Goal: Answer question/provide support

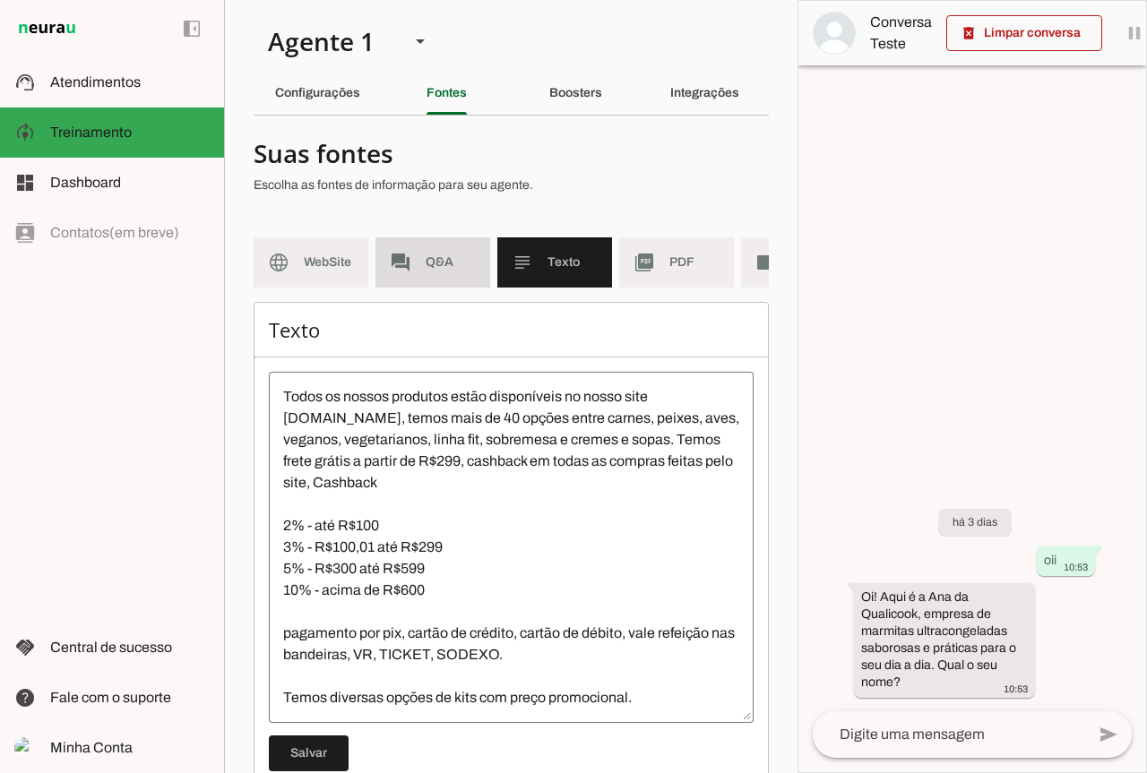
click at [441, 274] on md-item "forum Q&A" at bounding box center [432, 262] width 115 height 50
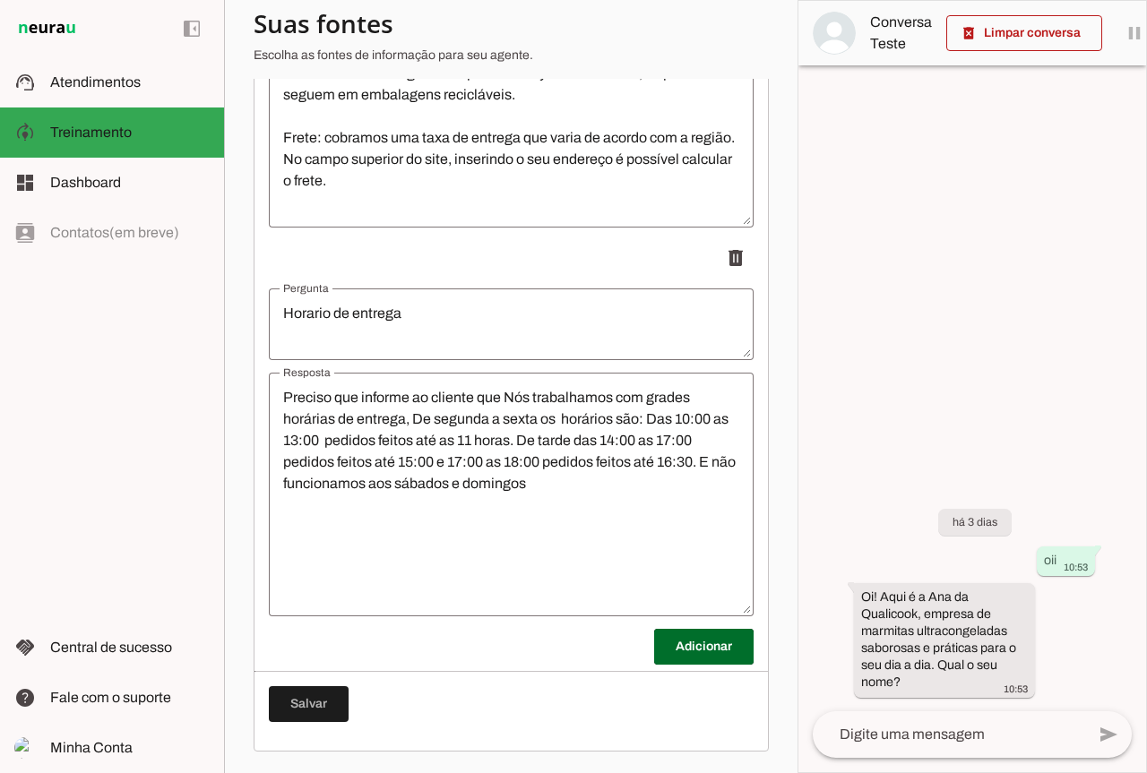
scroll to position [547, 0]
click at [96, 94] on md-item "support_agent Atendimentos Atendimentos" at bounding box center [112, 82] width 224 height 50
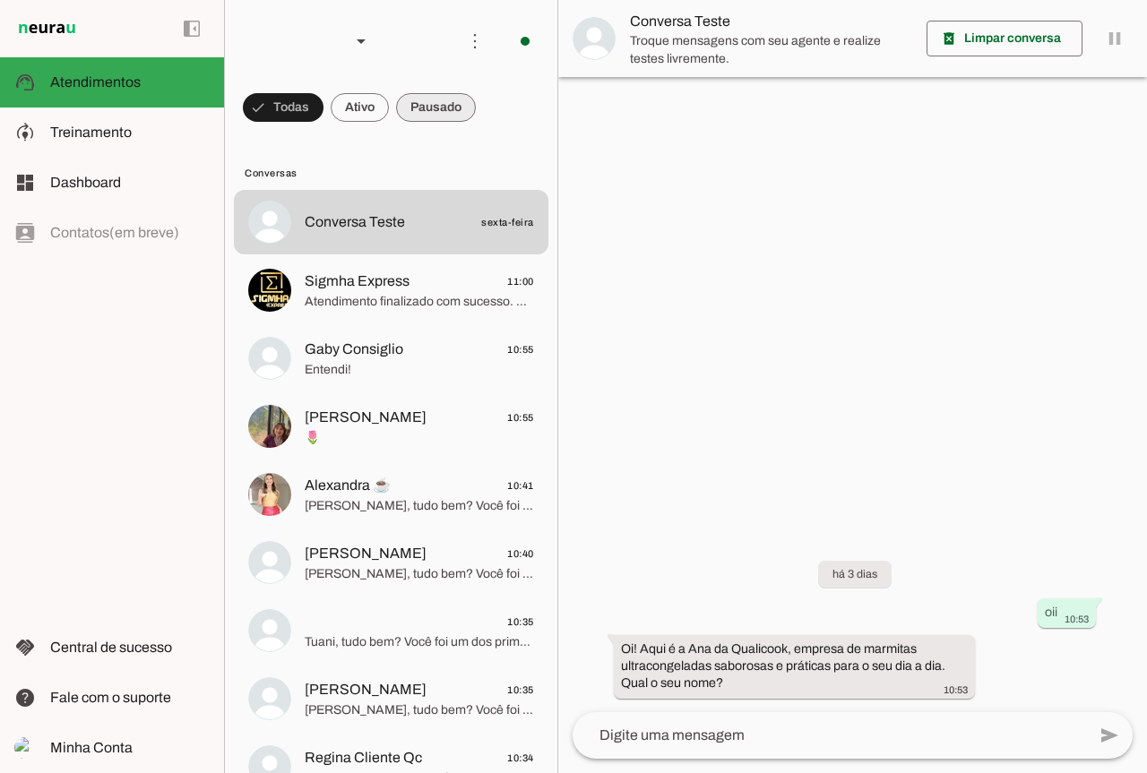
click at [429, 112] on span at bounding box center [436, 107] width 80 height 43
click at [270, 105] on span at bounding box center [275, 107] width 65 height 43
click at [340, 108] on span at bounding box center [360, 107] width 58 height 43
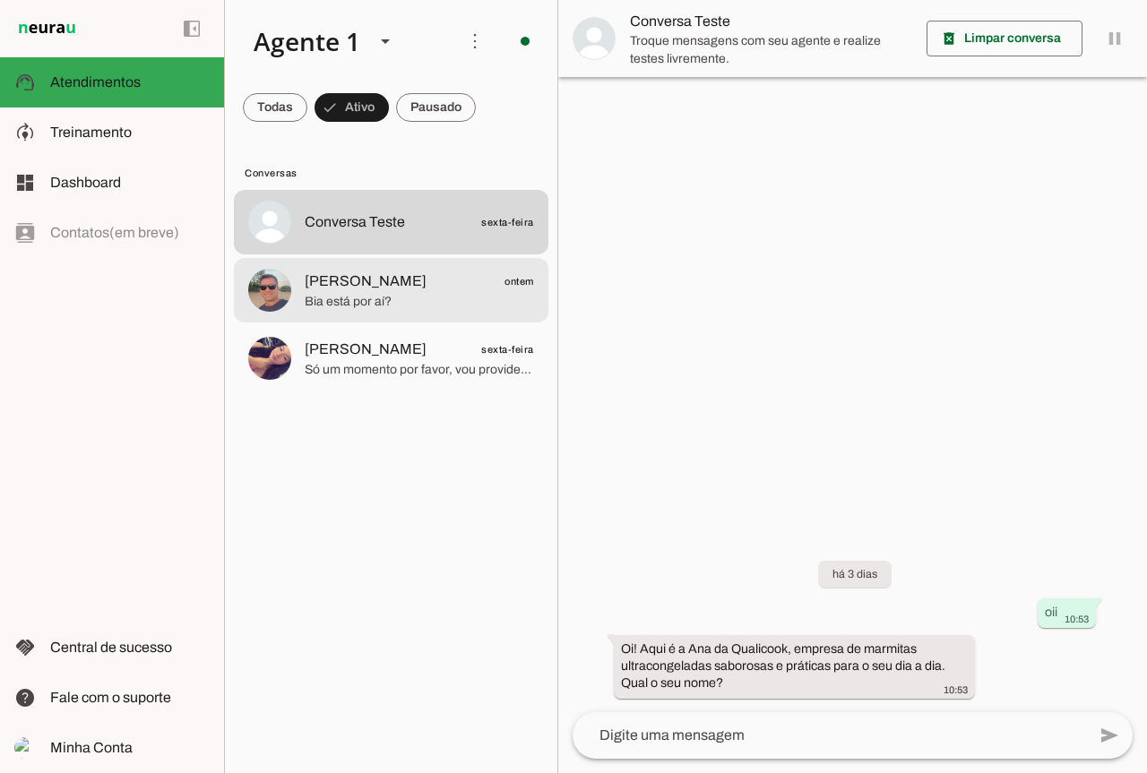
click at [376, 306] on span "Bia está por aí?" at bounding box center [419, 302] width 229 height 18
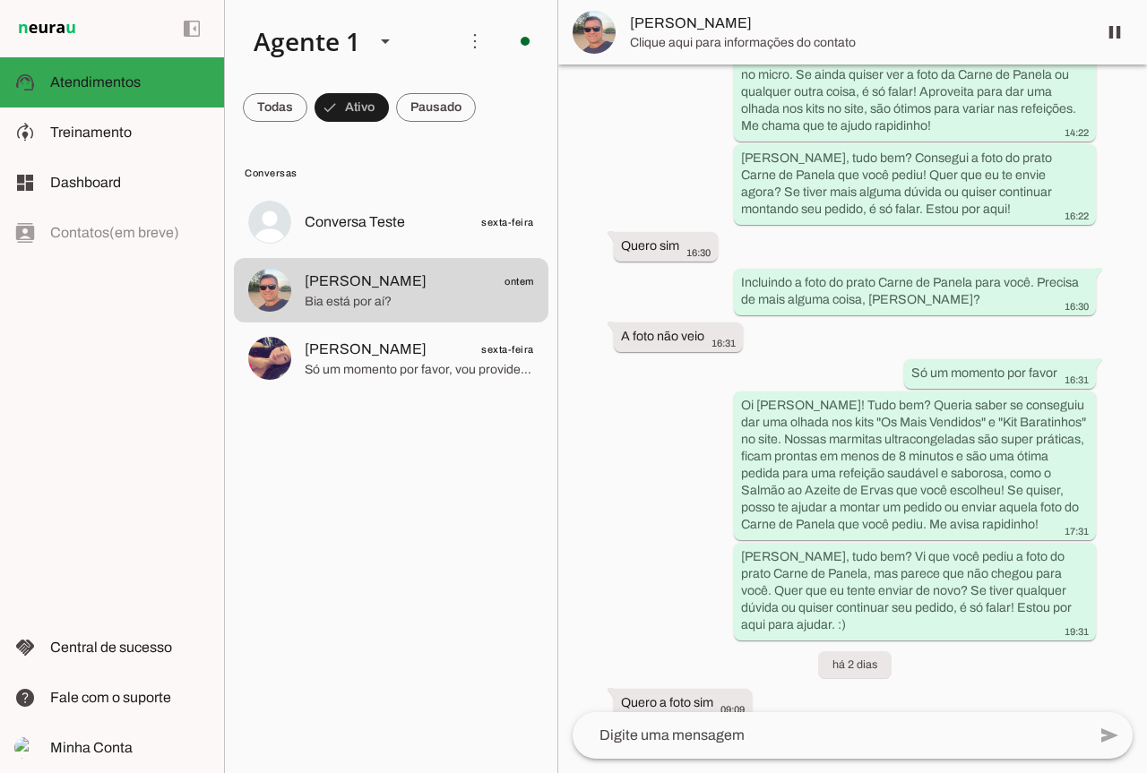
scroll to position [2510, 0]
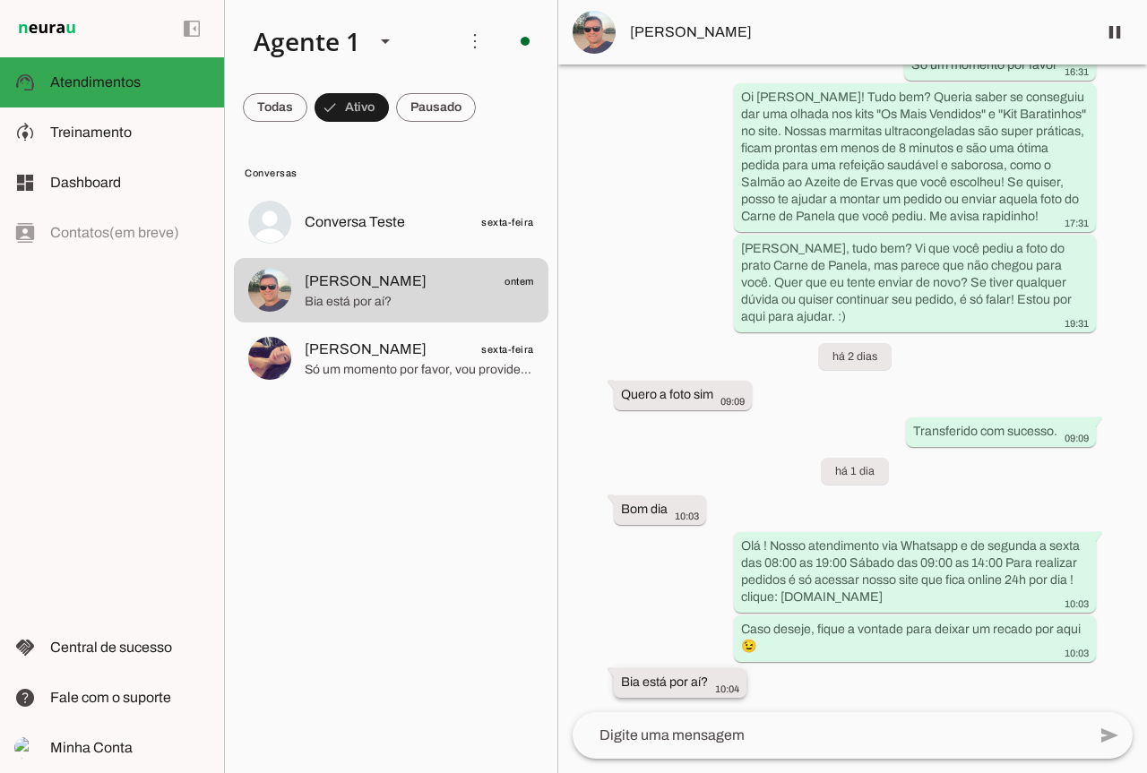
click at [0, 0] on slot "Bia está por aí?" at bounding box center [0, 0] width 0 height 0
drag, startPoint x: 699, startPoint y: 685, endPoint x: 649, endPoint y: 394, distance: 294.6
click at [0, 0] on slot "Quero a foto sim" at bounding box center [0, 0] width 0 height 0
